Goal: Transaction & Acquisition: Purchase product/service

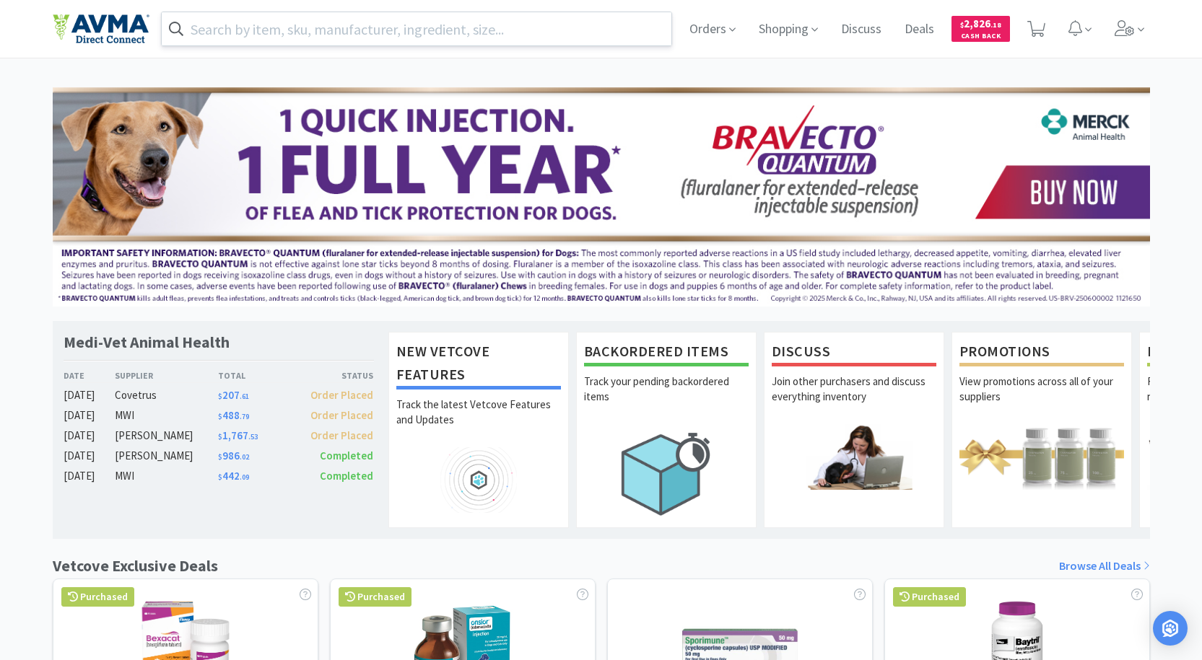
click at [610, 38] on input "text" at bounding box center [417, 28] width 510 height 33
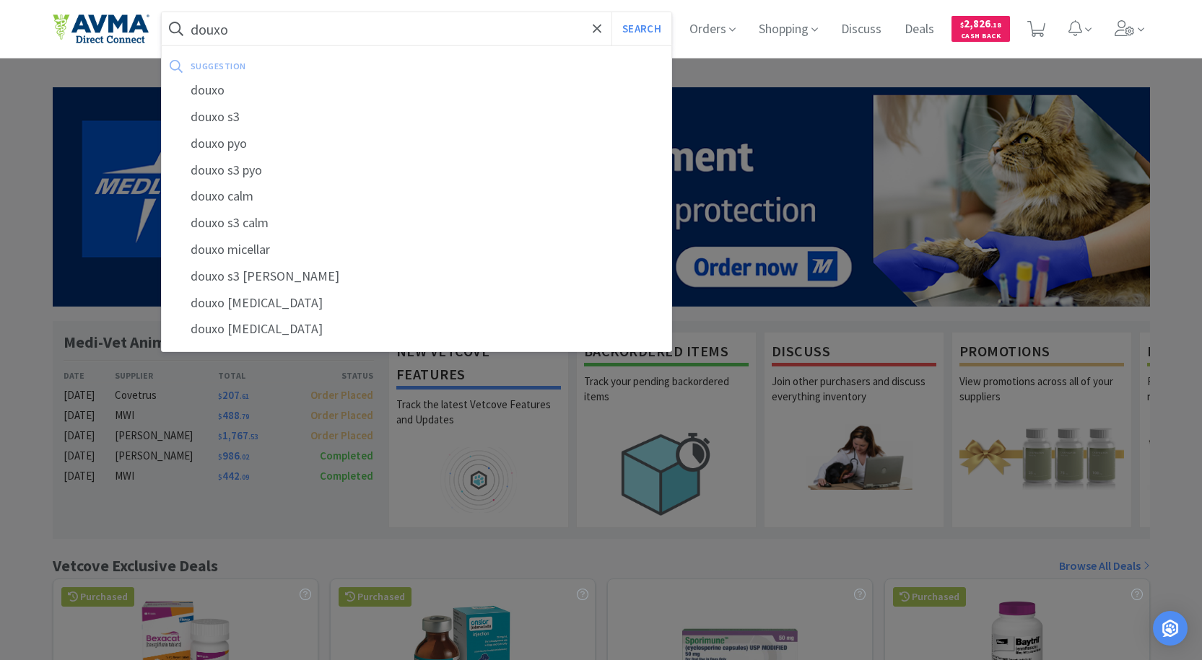
type input "douxo"
click at [611, 12] on button "Search" at bounding box center [641, 28] width 60 height 33
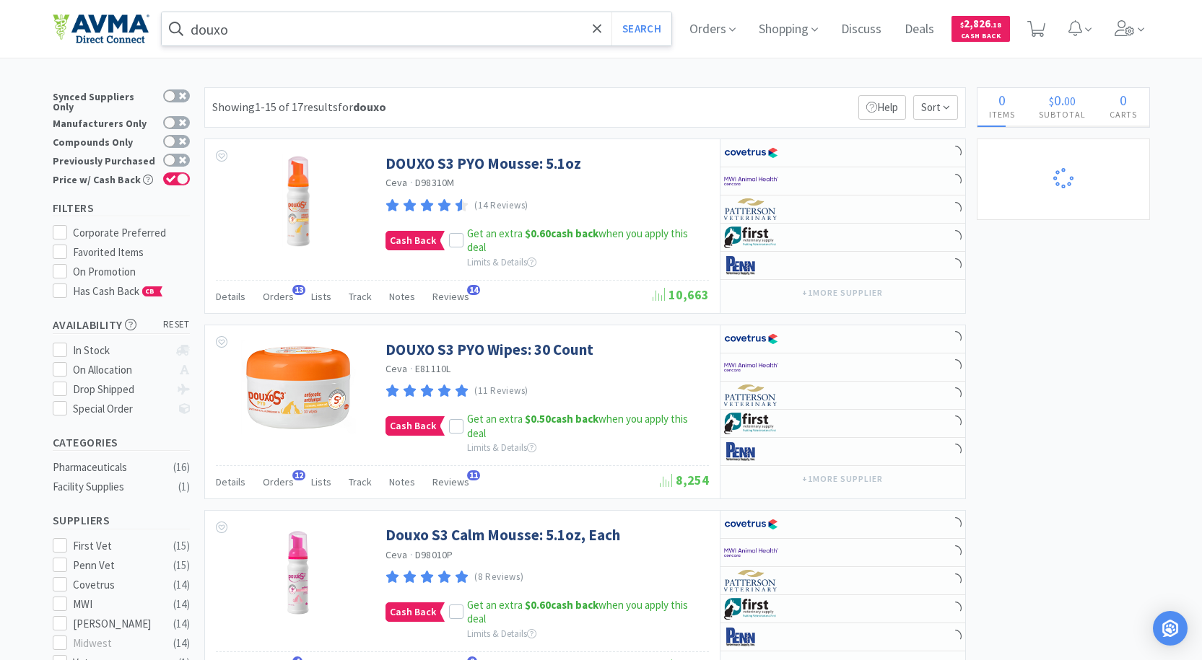
select select "1"
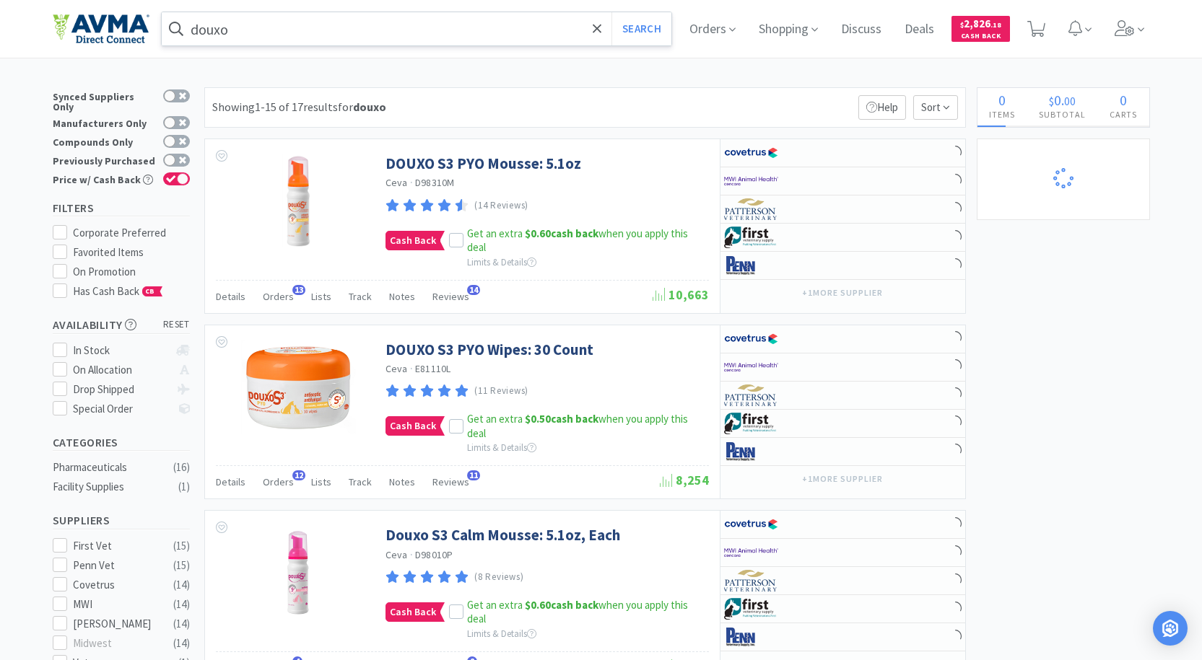
select select "1"
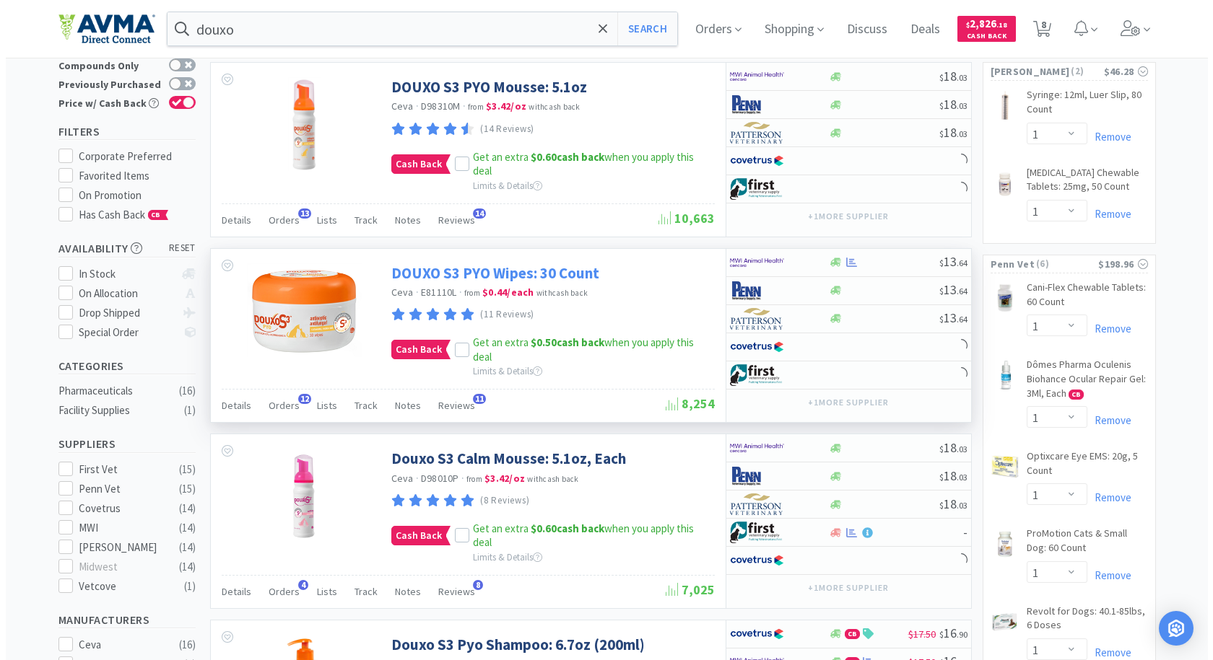
scroll to position [433, 0]
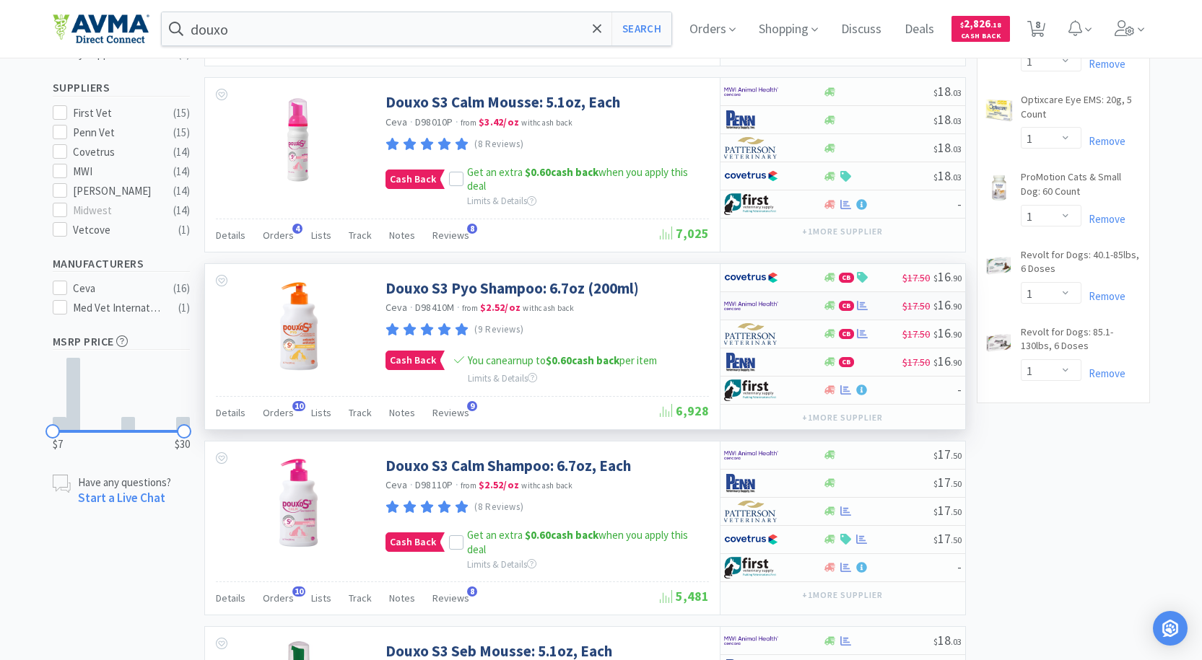
click at [741, 300] on img at bounding box center [751, 306] width 54 height 22
select select "1"
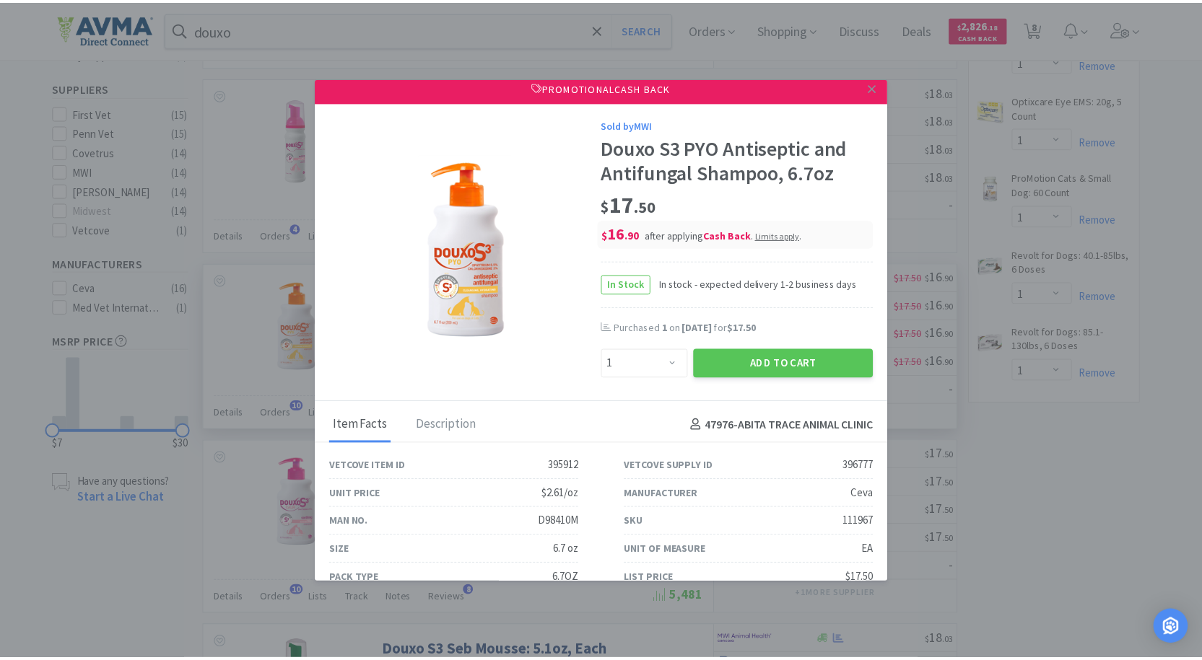
scroll to position [0, 0]
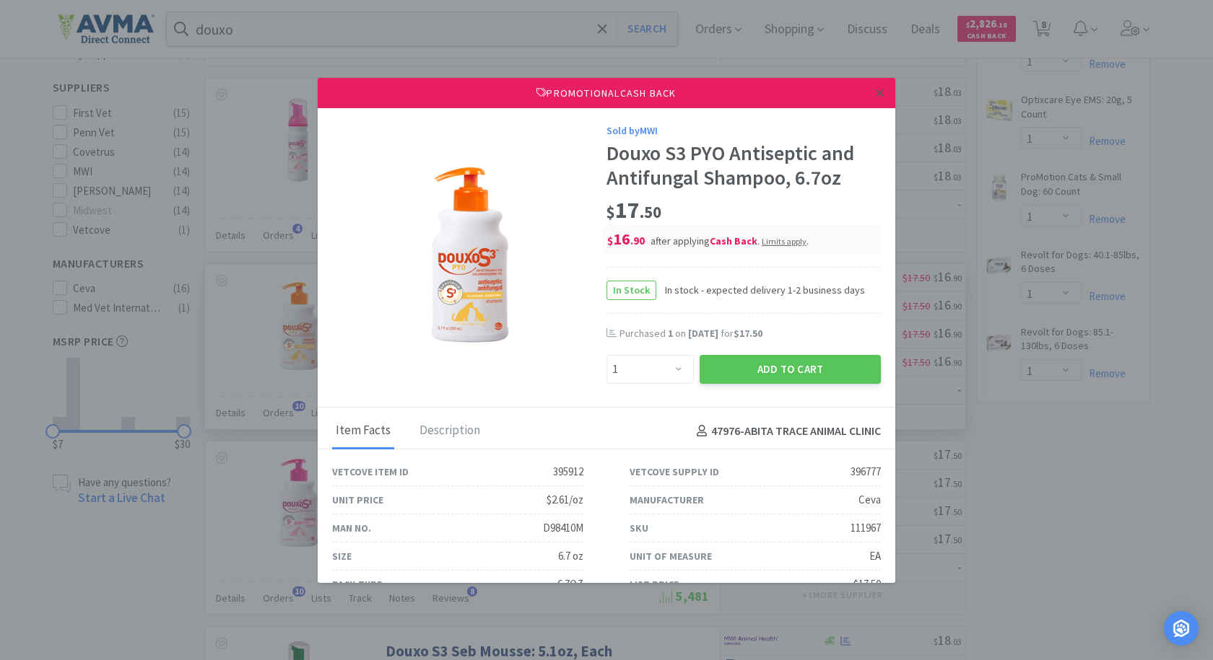
click at [876, 89] on icon at bounding box center [880, 93] width 8 height 13
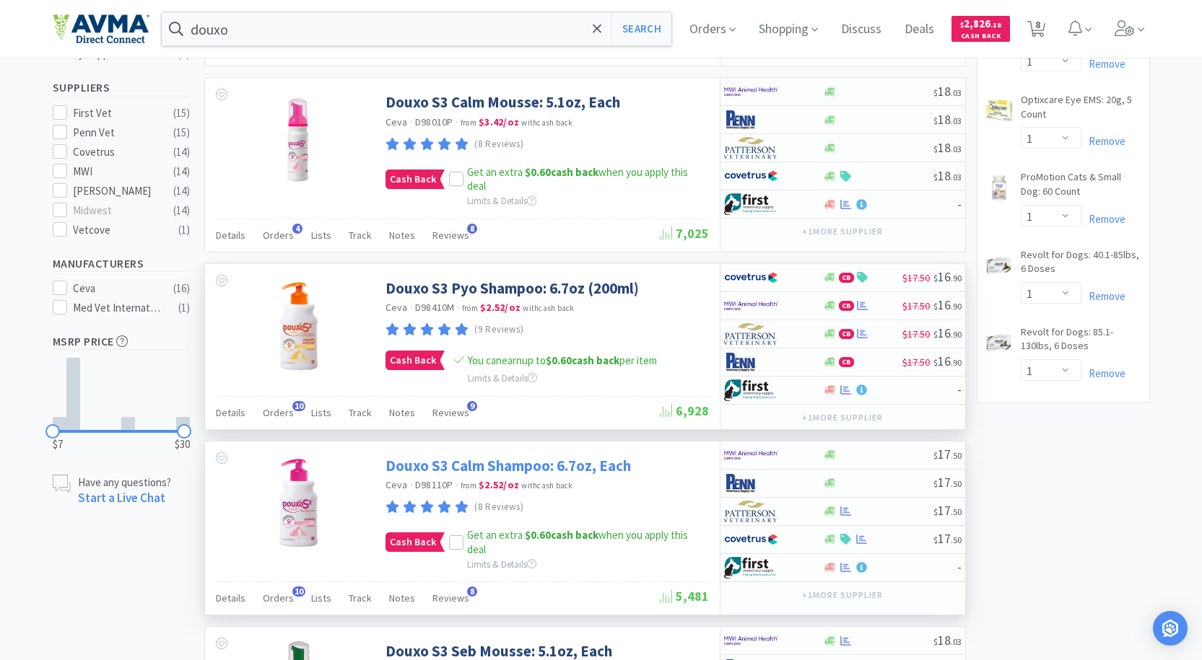
click at [488, 463] on link "Douxo S3 Calm Shampoo: 6.7oz, Each" at bounding box center [507, 465] width 245 height 19
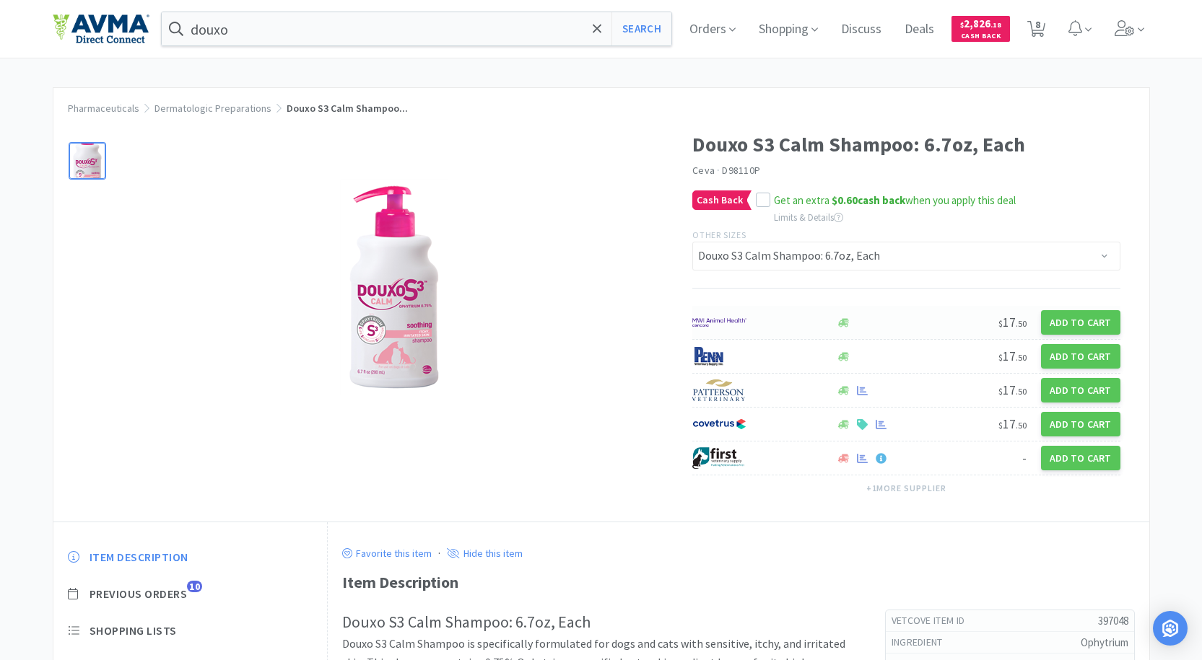
click at [723, 322] on img at bounding box center [719, 323] width 54 height 22
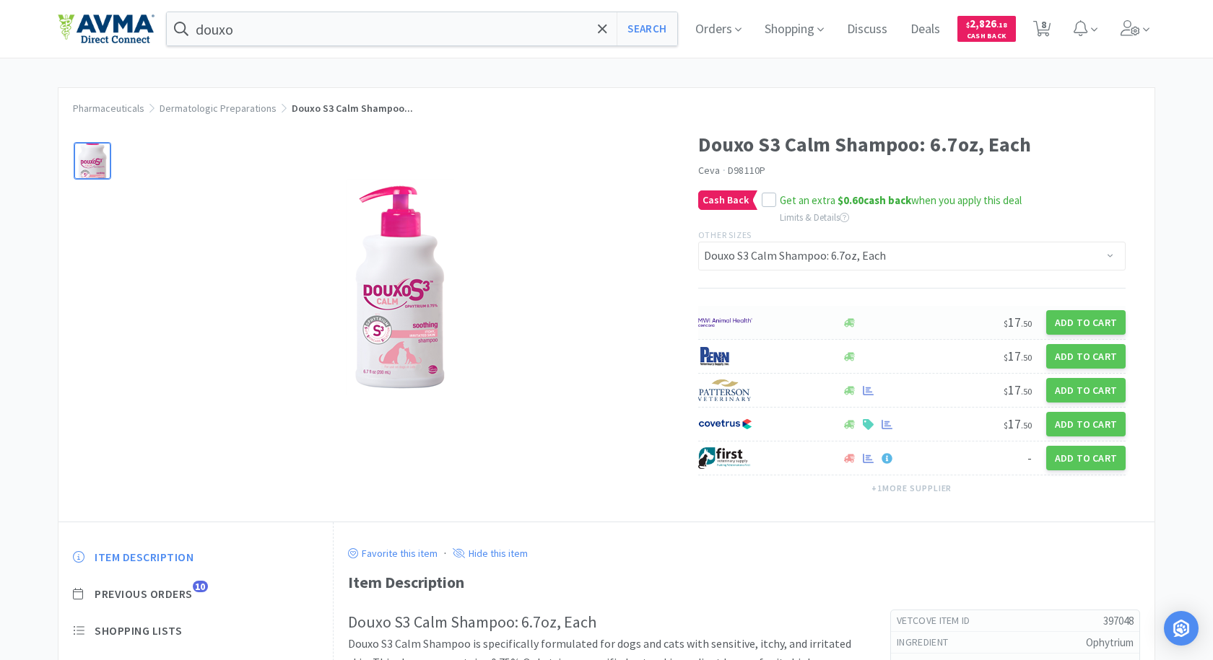
select select "1"
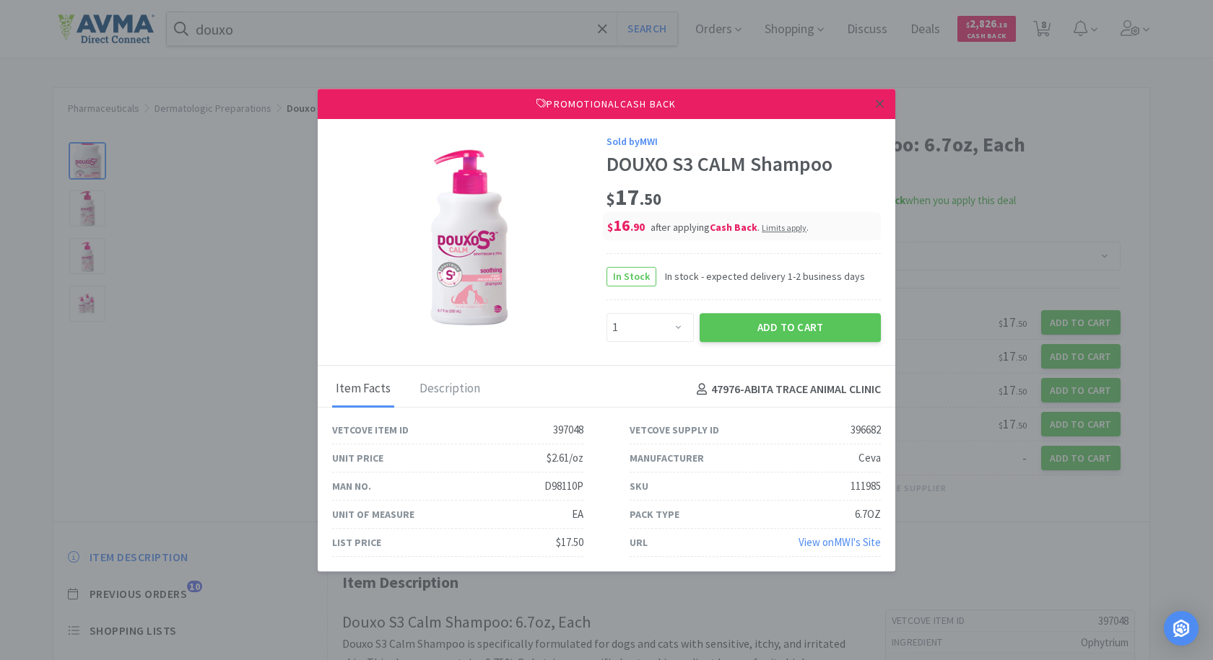
click at [878, 100] on icon at bounding box center [880, 103] width 8 height 13
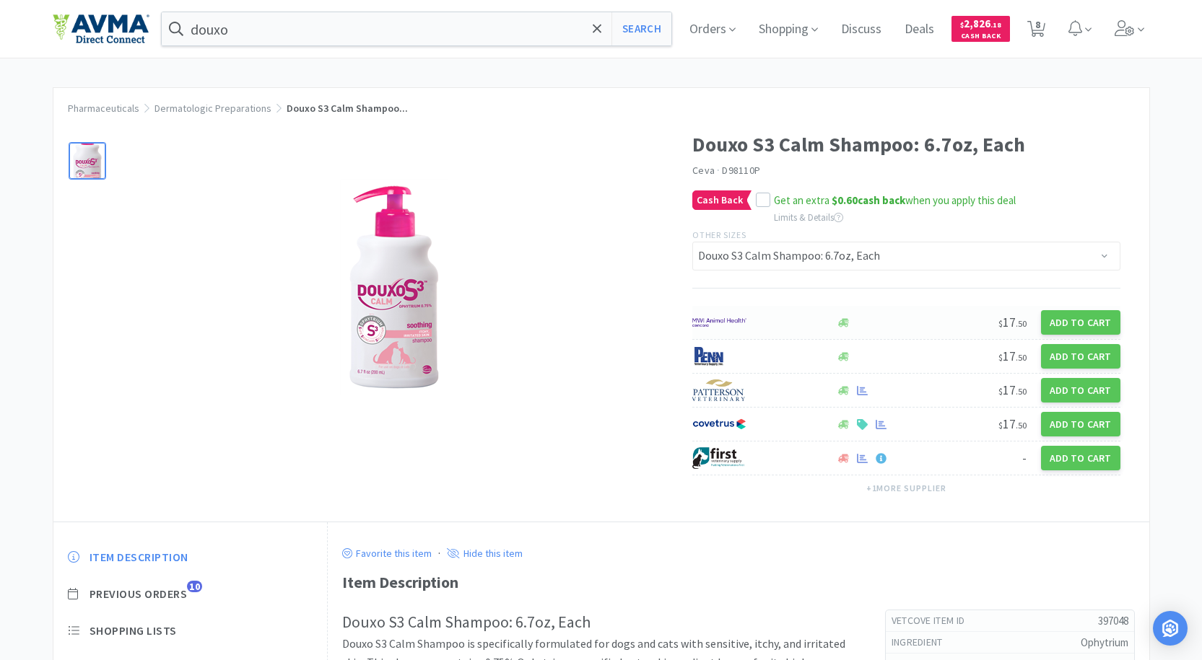
click at [721, 314] on img at bounding box center [719, 323] width 54 height 22
select select "1"
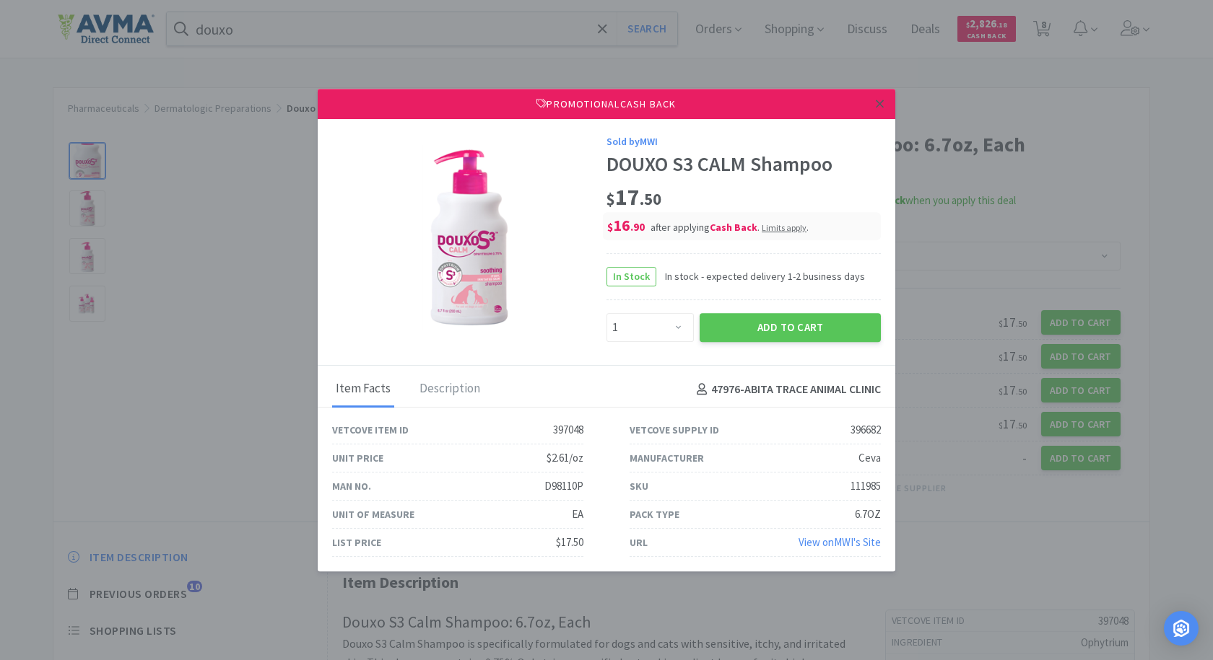
click at [873, 101] on link at bounding box center [879, 104] width 25 height 31
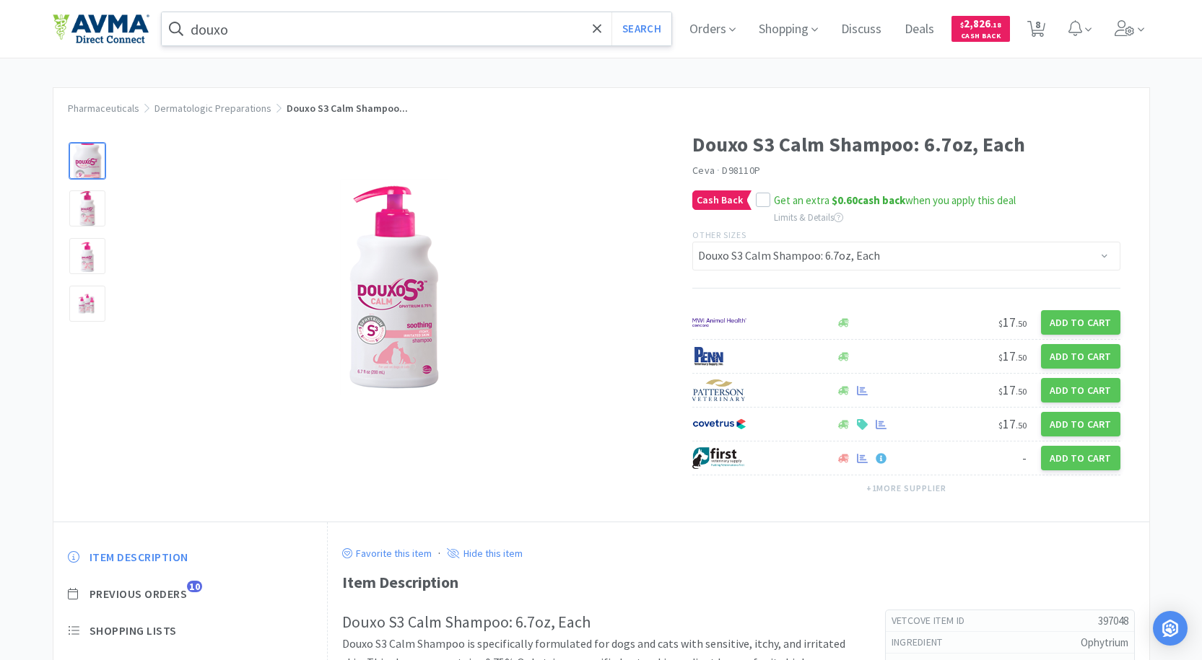
select select "1"
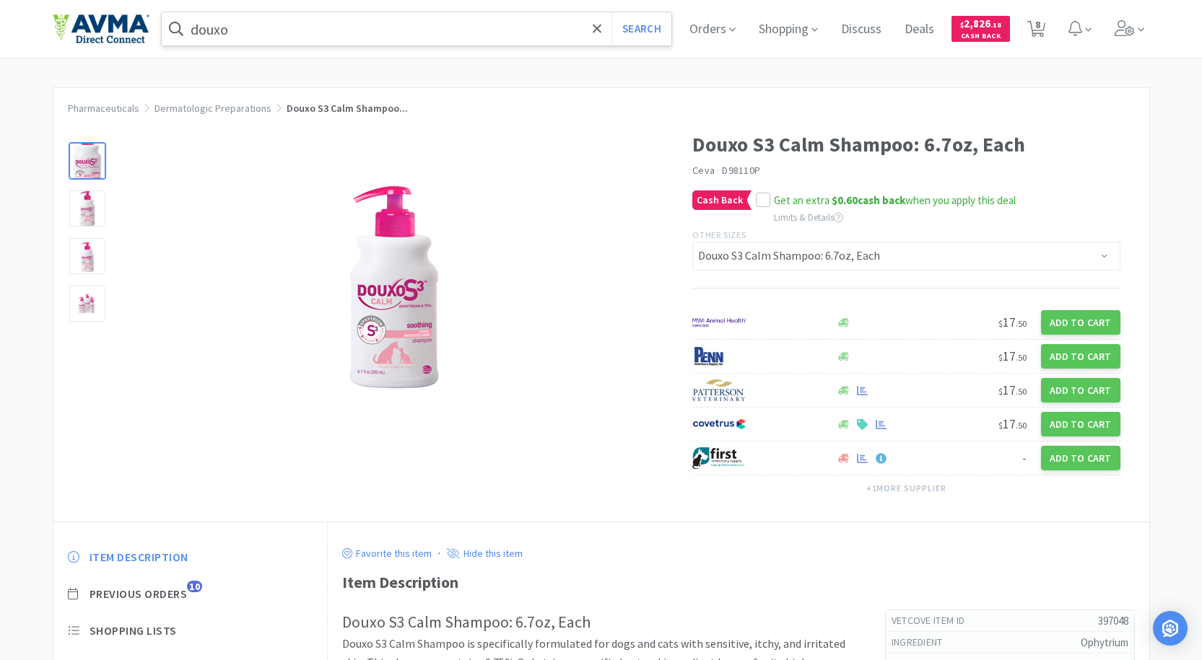
select select "1"
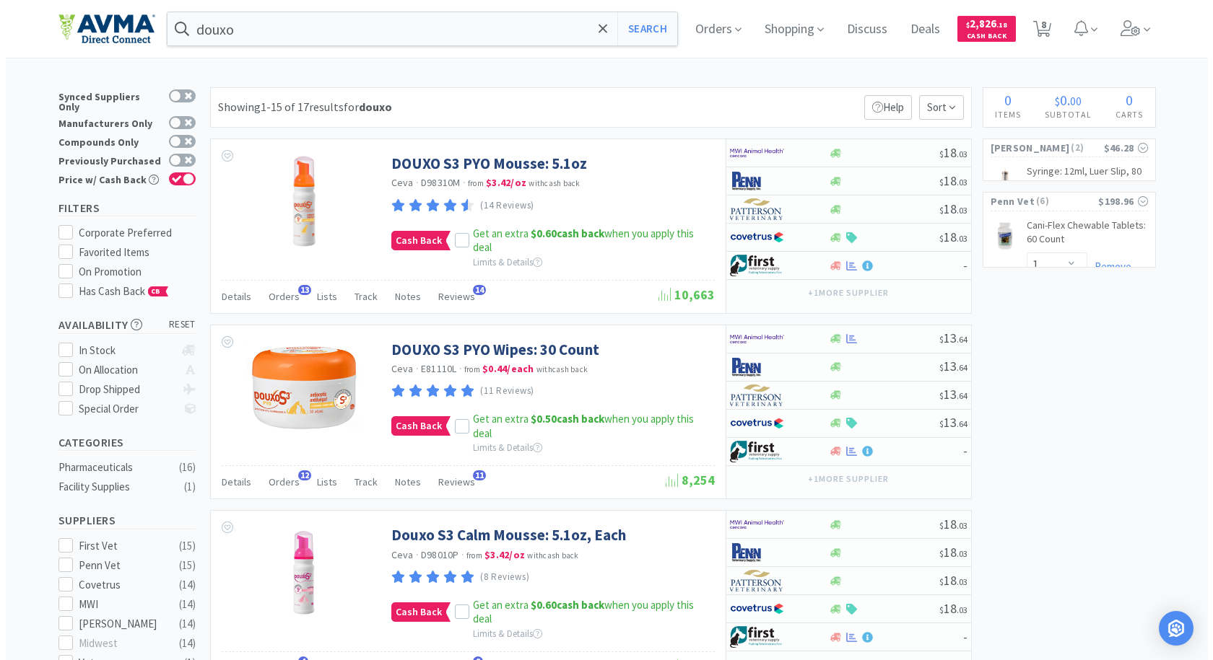
scroll to position [433, 0]
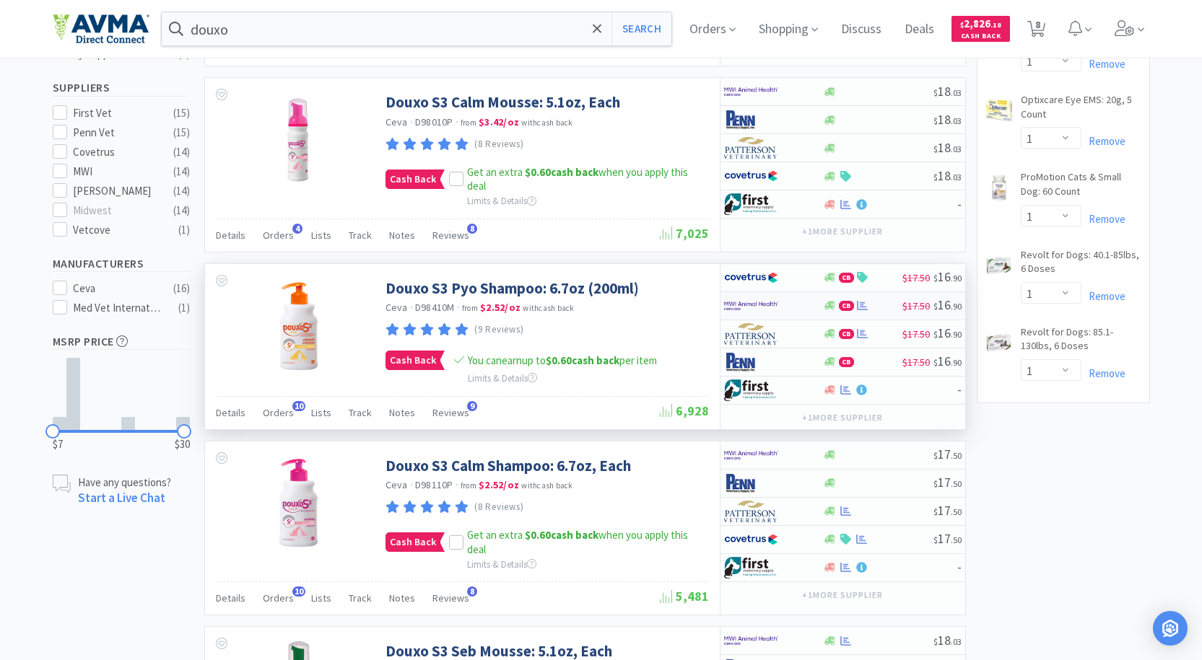
click at [767, 312] on img at bounding box center [751, 306] width 54 height 22
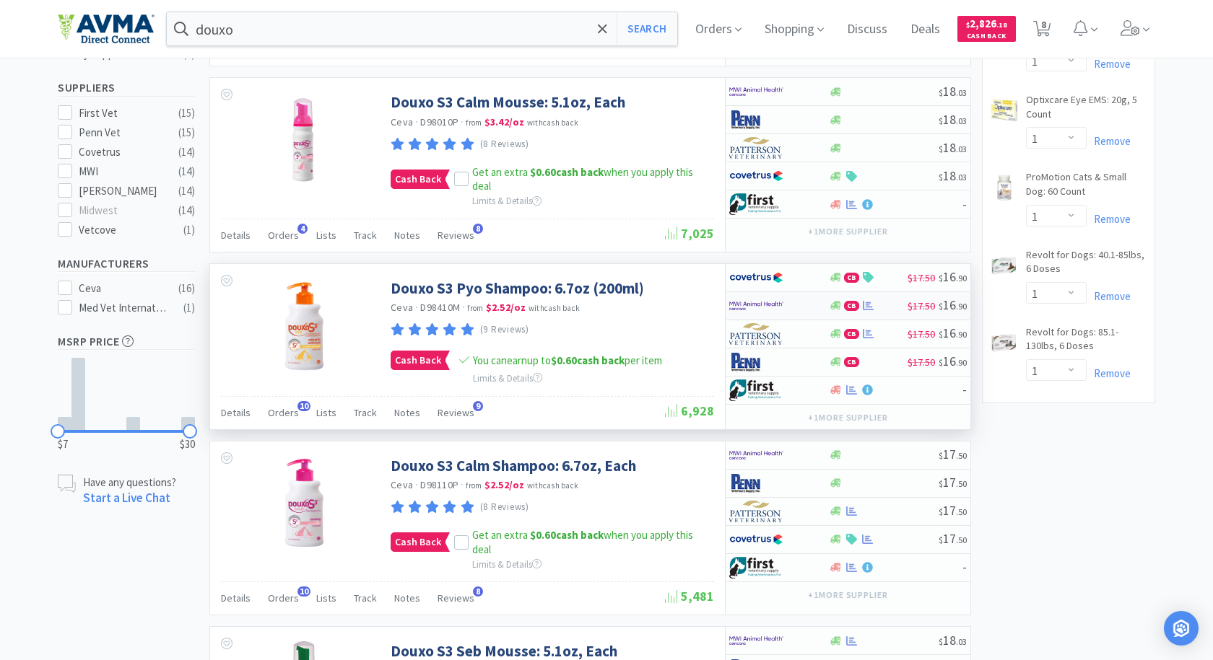
select select "1"
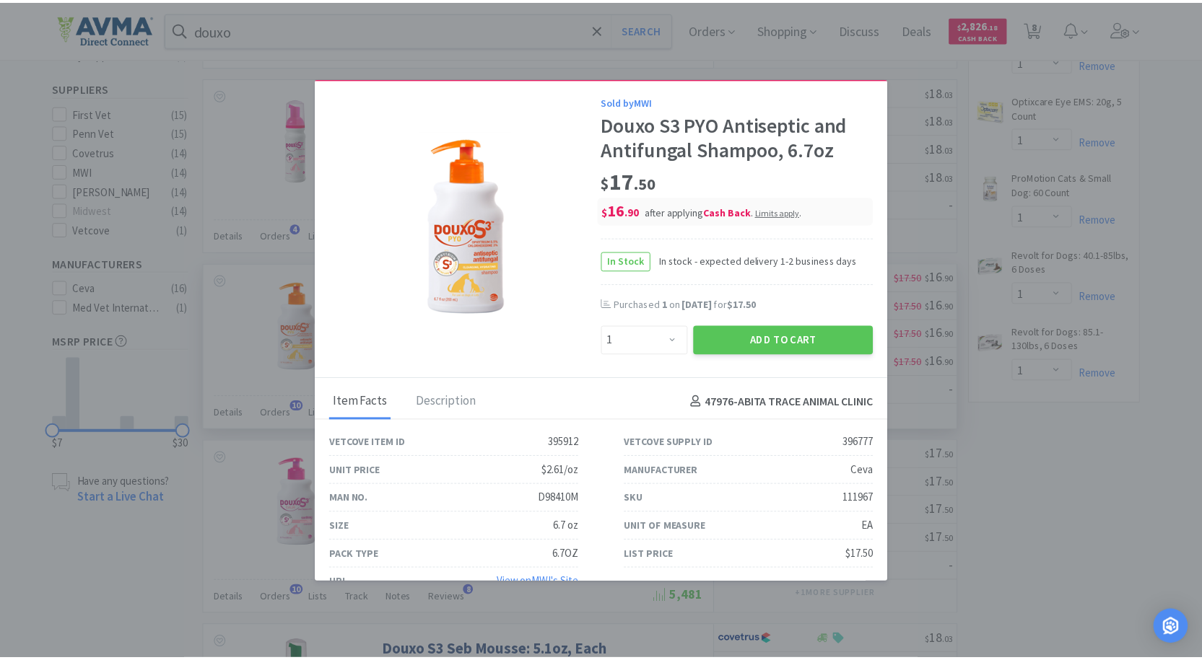
scroll to position [0, 0]
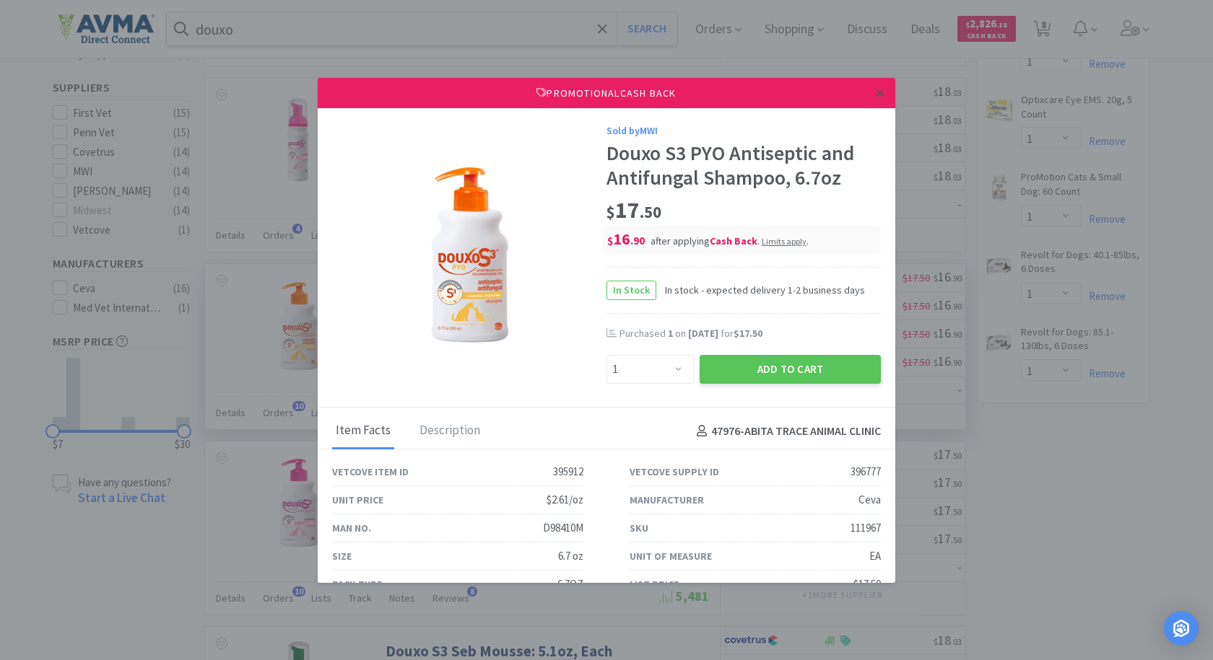
click at [876, 91] on icon at bounding box center [880, 93] width 8 height 13
